Goal: Transaction & Acquisition: Obtain resource

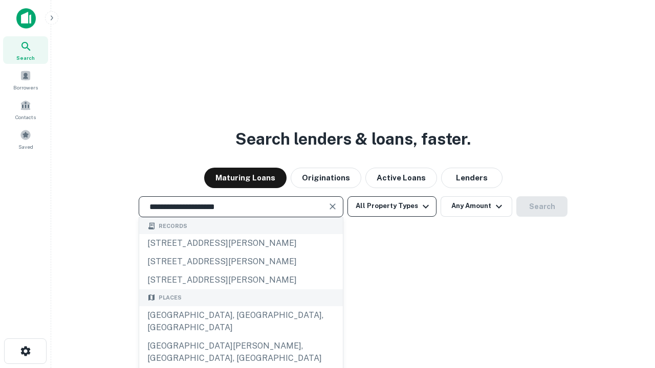
type input "**********"
click at [392, 206] on button "All Property Types" at bounding box center [391, 206] width 89 height 20
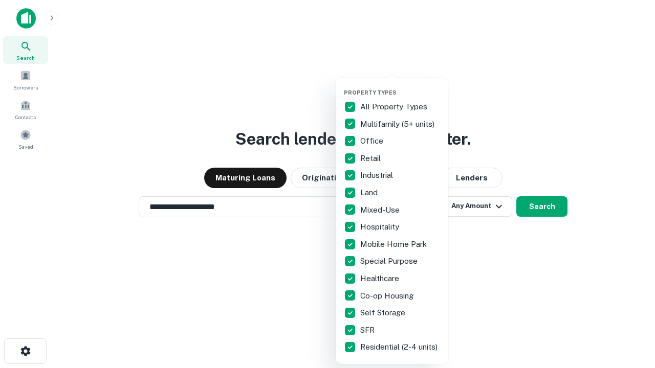
click at [400, 86] on button "button" at bounding box center [400, 86] width 113 height 1
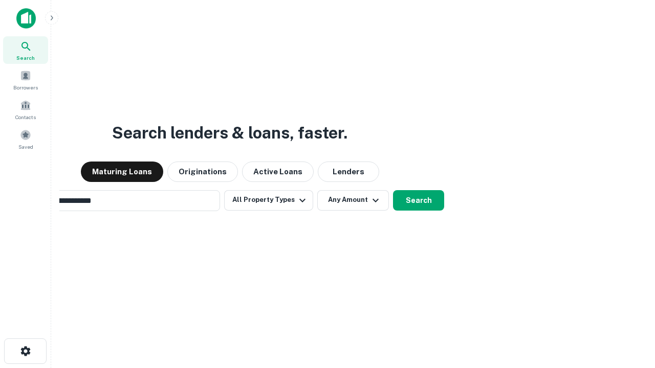
scroll to position [16, 0]
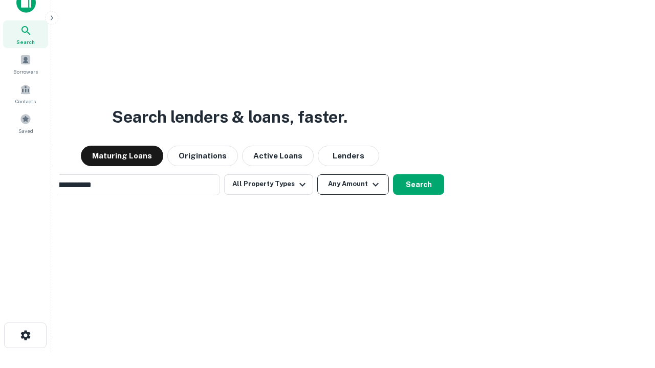
click at [317, 174] on button "Any Amount" at bounding box center [353, 184] width 72 height 20
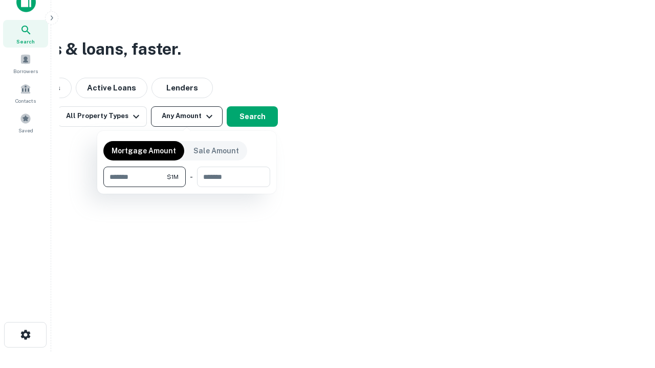
type input "*******"
click at [187, 187] on button "button" at bounding box center [186, 187] width 167 height 1
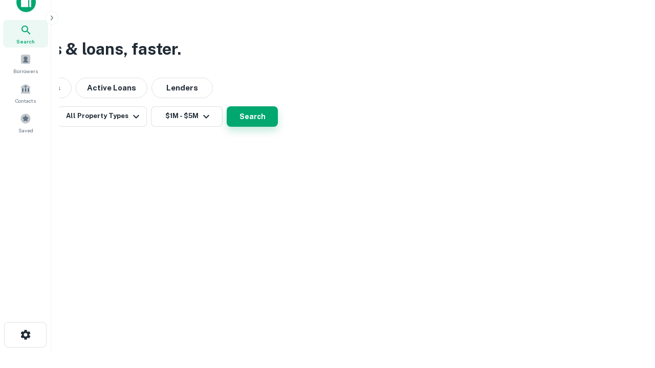
click at [278, 127] on button "Search" at bounding box center [252, 116] width 51 height 20
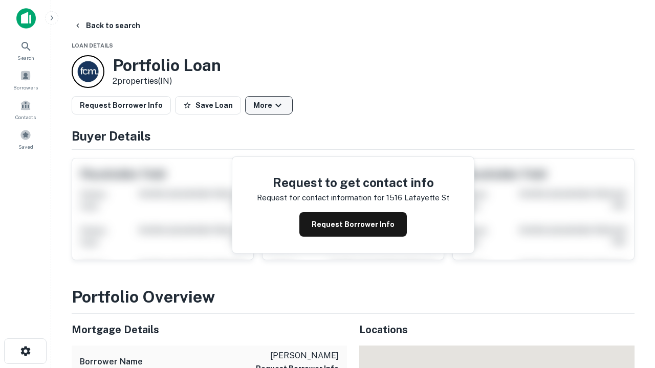
click at [269, 105] on button "More" at bounding box center [269, 105] width 48 height 18
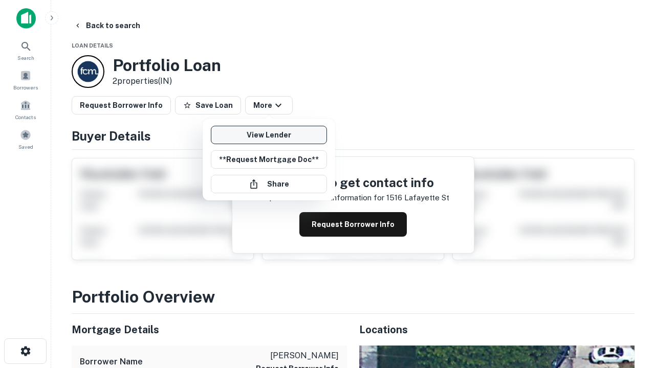
click at [269, 135] on link "View Lender" at bounding box center [269, 135] width 116 height 18
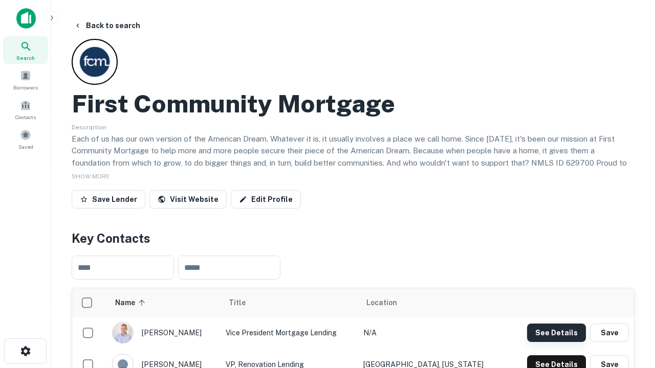
click at [556, 332] on button "See Details" at bounding box center [556, 333] width 59 height 18
click at [25, 351] on icon "button" at bounding box center [25, 351] width 12 height 12
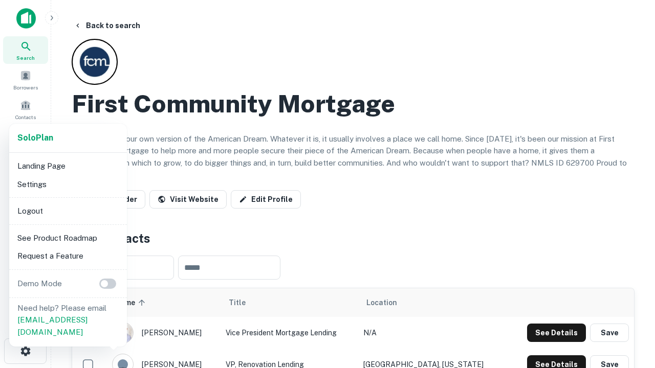
click at [68, 211] on li "Logout" at bounding box center [67, 211] width 109 height 18
